Goal: Use online tool/utility: Use online tool/utility

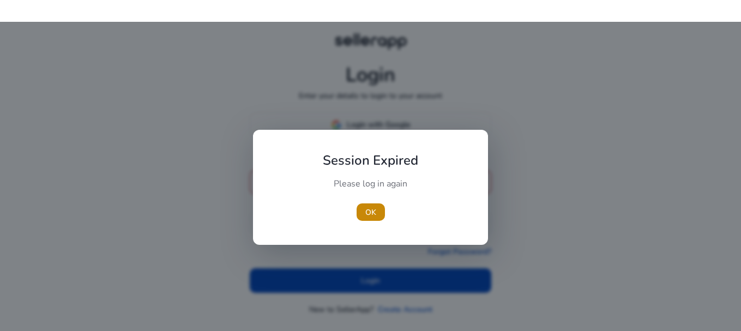
type input "**********"
click at [358, 277] on div at bounding box center [370, 187] width 741 height 331
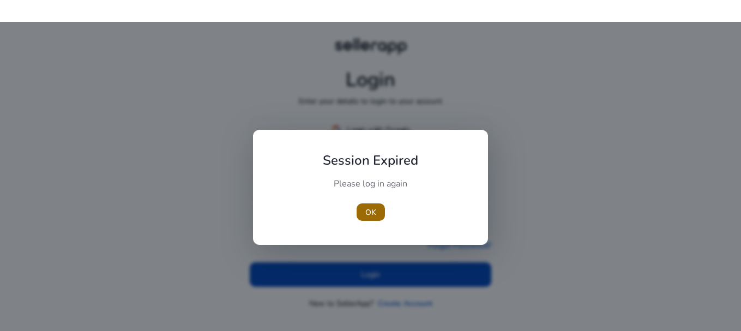
click at [366, 212] on span "OK" at bounding box center [370, 212] width 11 height 11
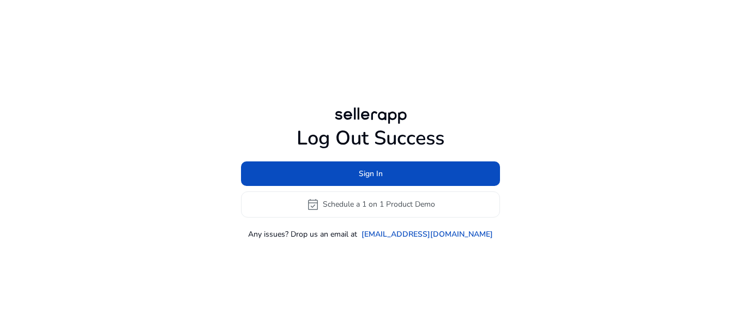
click at [369, 277] on div "Log Out Success Sign In event_available Schedule a 1 on 1 Product Demo Any issu…" at bounding box center [370, 172] width 627 height 301
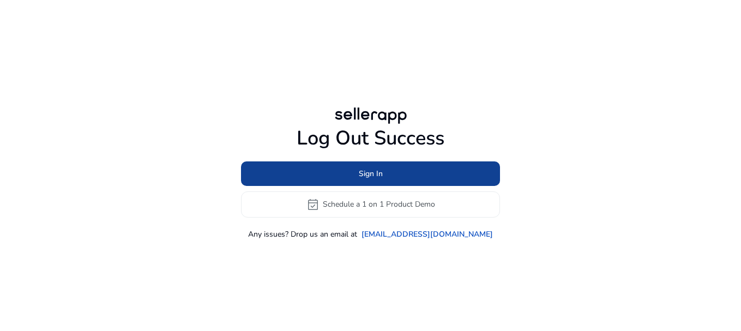
click at [367, 176] on span "Sign In" at bounding box center [371, 173] width 24 height 11
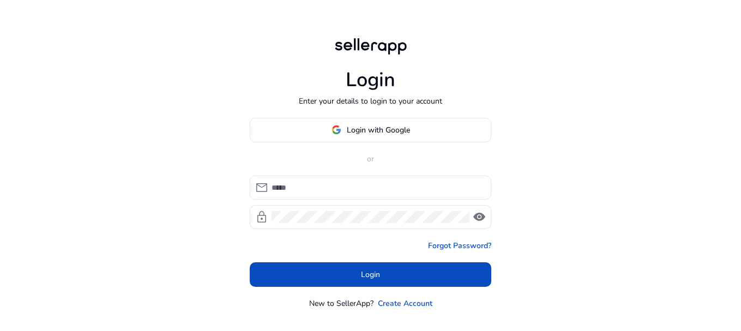
type input "**********"
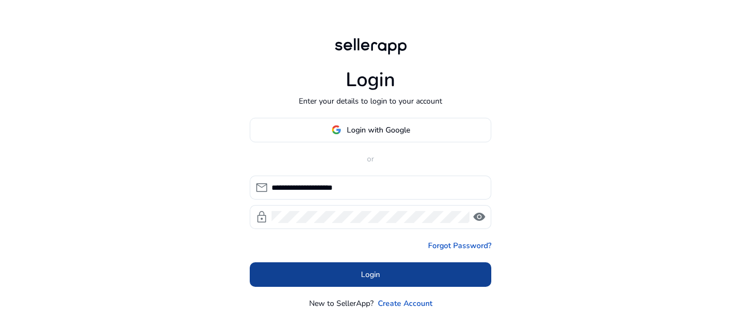
click at [322, 273] on span at bounding box center [371, 274] width 242 height 26
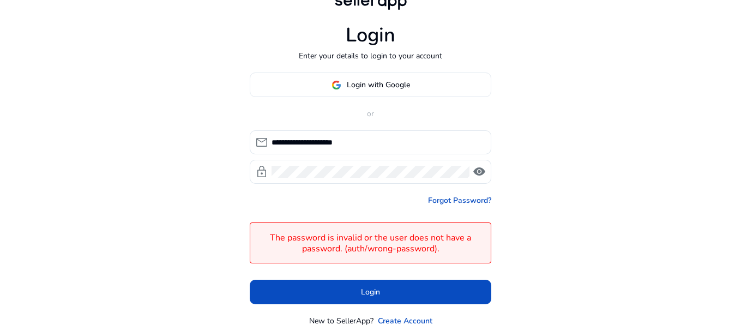
scroll to position [74, 0]
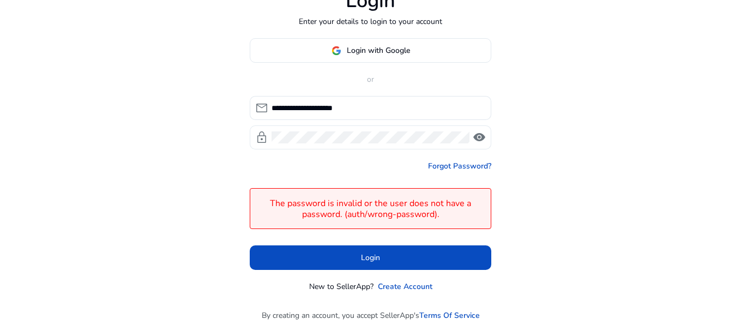
click at [477, 138] on span "visibility" at bounding box center [479, 137] width 13 height 13
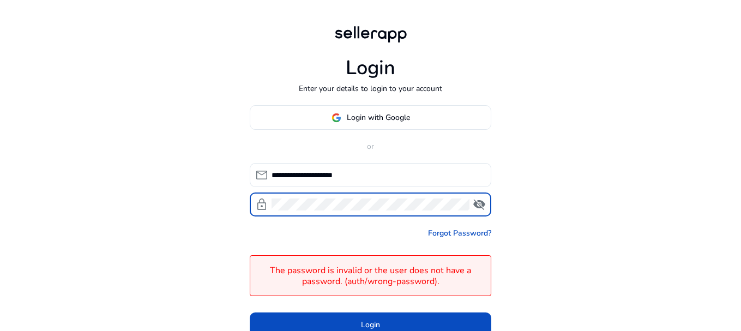
scroll to position [55, 0]
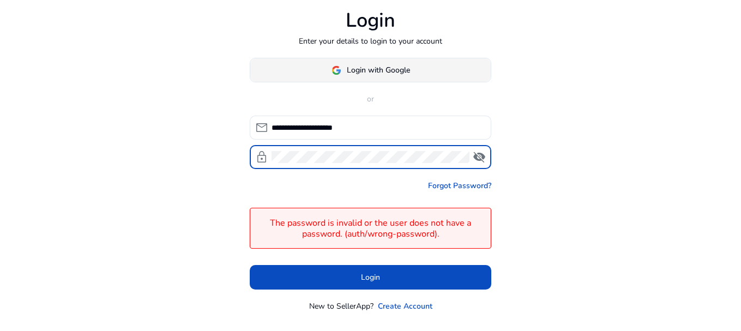
click at [372, 77] on span at bounding box center [370, 70] width 241 height 26
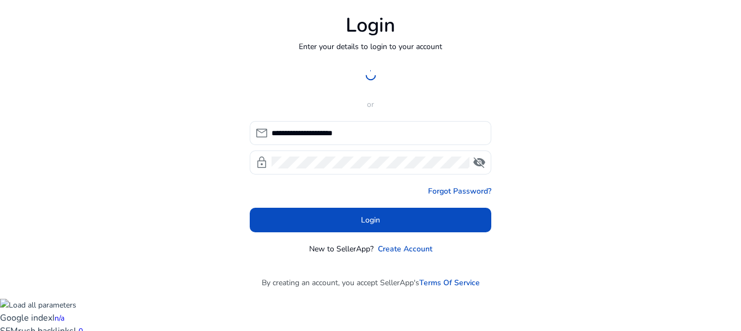
scroll to position [22, 0]
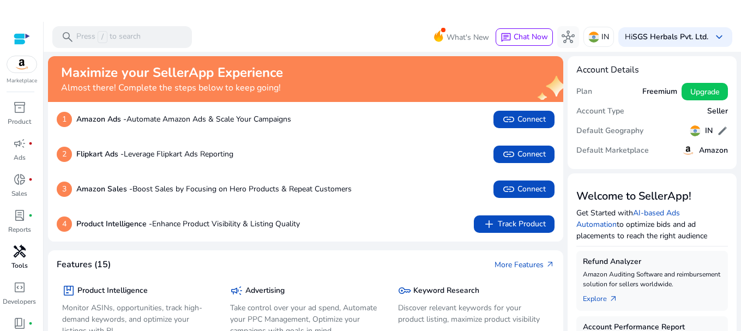
click at [11, 256] on div "handyman" at bounding box center [19, 251] width 31 height 17
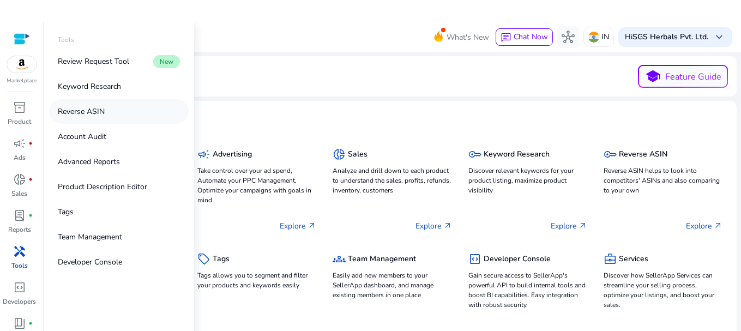
click at [95, 106] on p "Reverse ASIN" at bounding box center [81, 111] width 47 height 11
